Goal: Task Accomplishment & Management: Complete application form

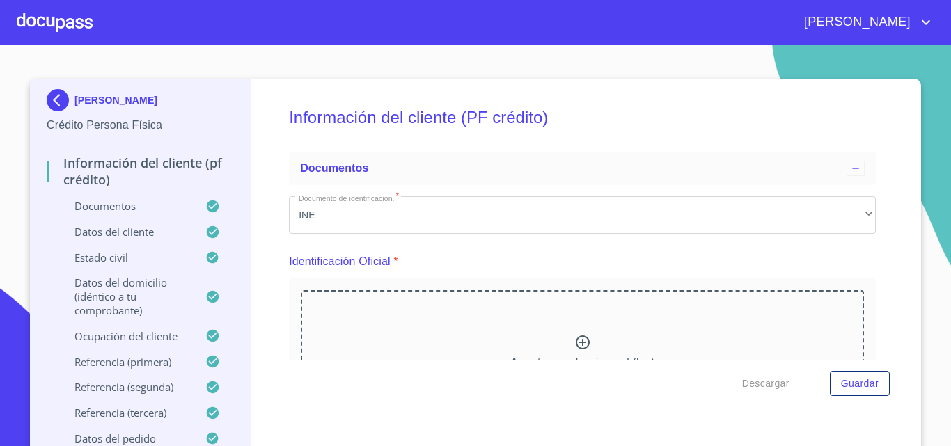
click at [60, 10] on div at bounding box center [55, 22] width 76 height 45
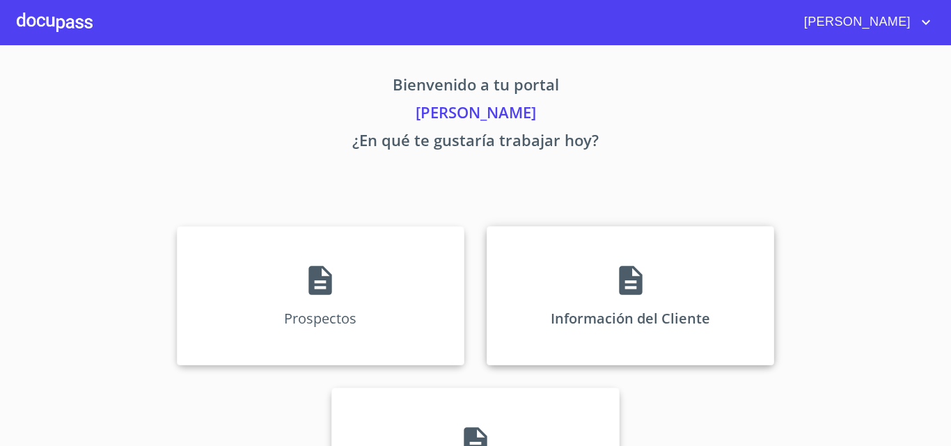
click at [525, 322] on div "Información del Cliente" at bounding box center [631, 295] width 288 height 139
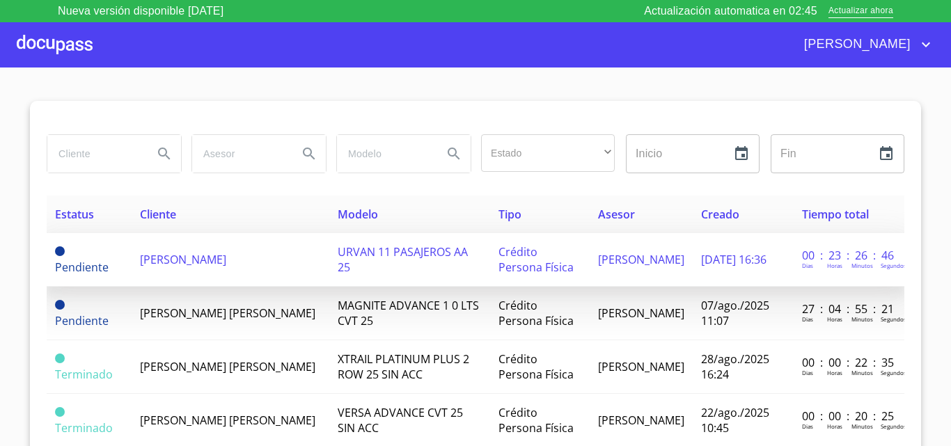
click at [140, 266] on span "[PERSON_NAME]" at bounding box center [183, 259] width 86 height 15
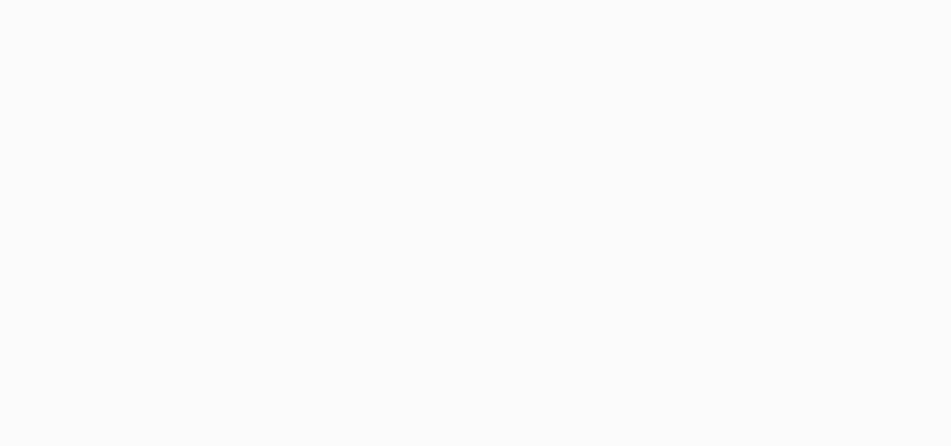
click at [555, 166] on div at bounding box center [475, 223] width 951 height 446
click at [554, 160] on div at bounding box center [475, 223] width 951 height 446
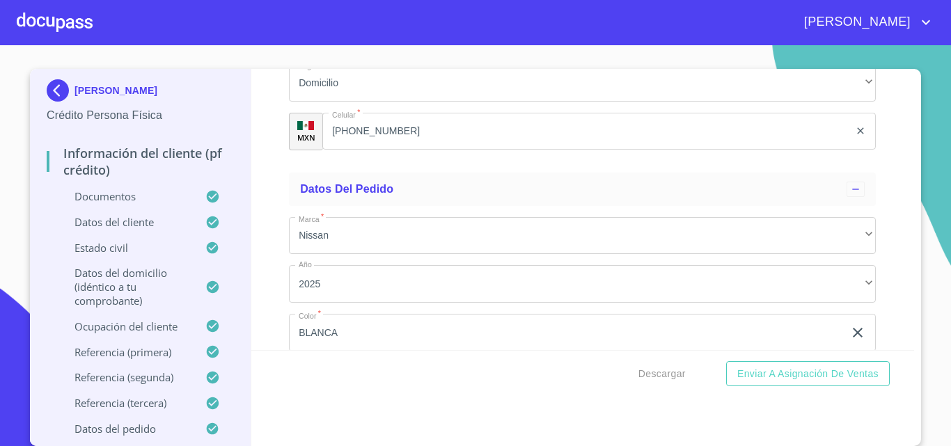
scroll to position [8433, 0]
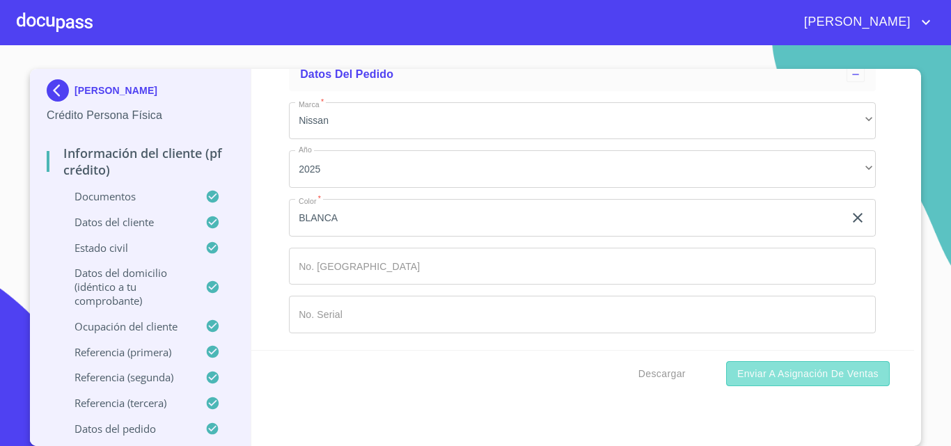
click at [763, 375] on span "Enviar a Asignación de Ventas" at bounding box center [808, 374] width 141 height 17
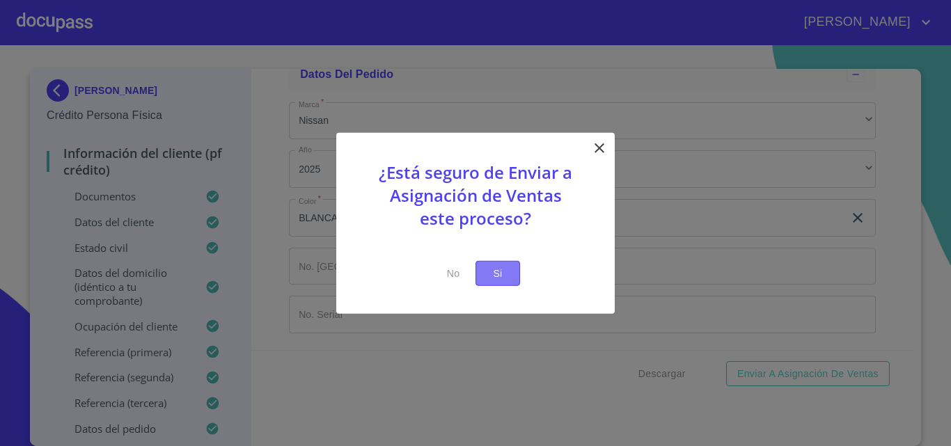
click at [503, 283] on button "Si" at bounding box center [498, 273] width 45 height 26
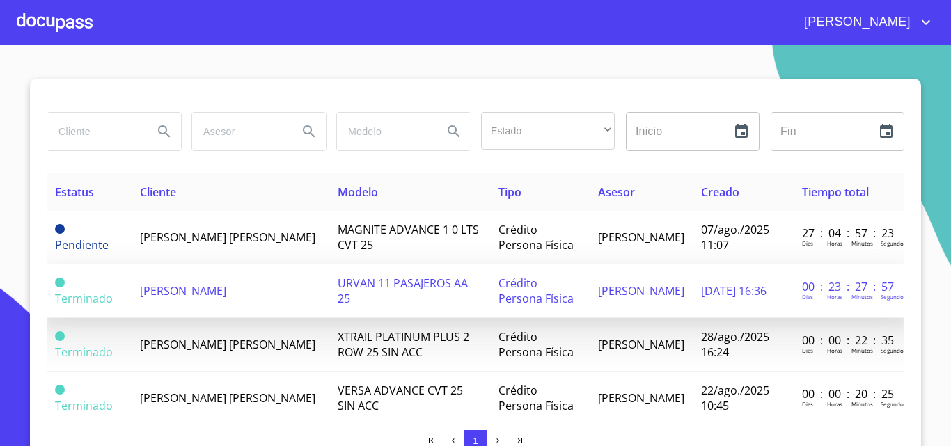
scroll to position [139, 0]
